Goal: Transaction & Acquisition: Purchase product/service

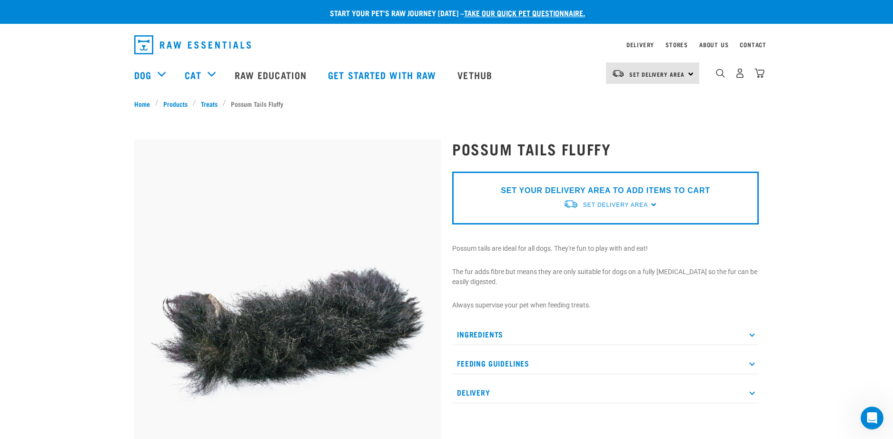
click at [616, 190] on p "SET YOUR DELIVERY AREA TO ADD ITEMS TO CART" at bounding box center [605, 190] width 209 height 11
click at [615, 206] on span "Set Delivery Area" at bounding box center [615, 204] width 65 height 7
click at [604, 227] on link "[GEOGRAPHIC_DATA]" at bounding box center [610, 227] width 95 height 16
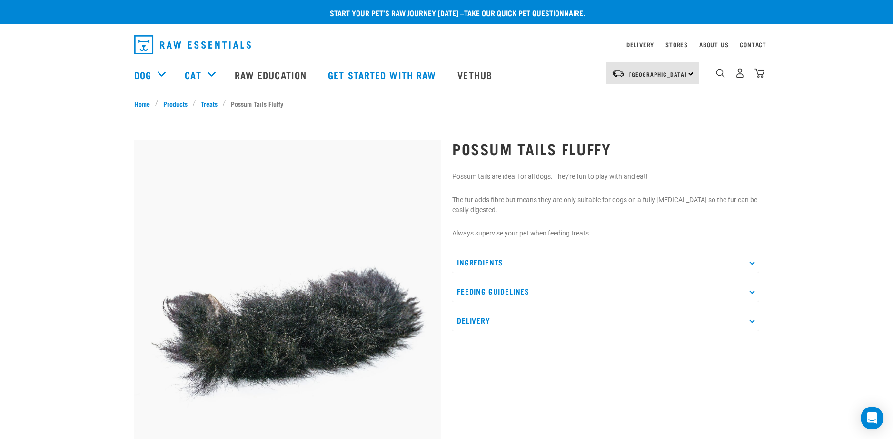
click at [692, 74] on div "[GEOGRAPHIC_DATA] [GEOGRAPHIC_DATA]" at bounding box center [652, 72] width 93 height 21
